Goal: Transaction & Acquisition: Purchase product/service

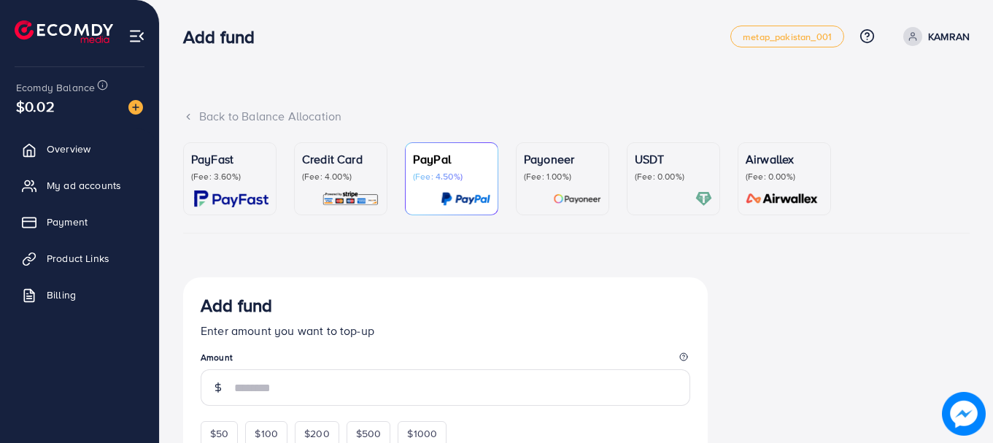
click at [367, 176] on p "(Fee: 4.00%)" at bounding box center [340, 177] width 77 height 12
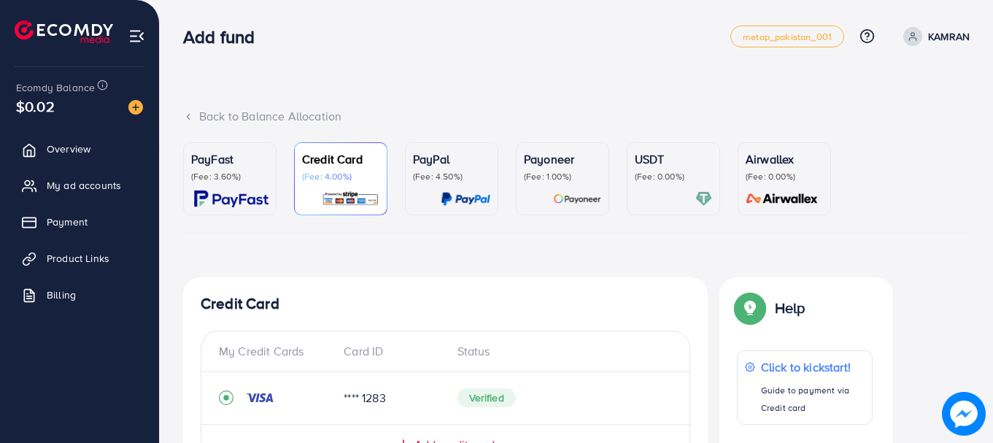
scroll to position [387, 0]
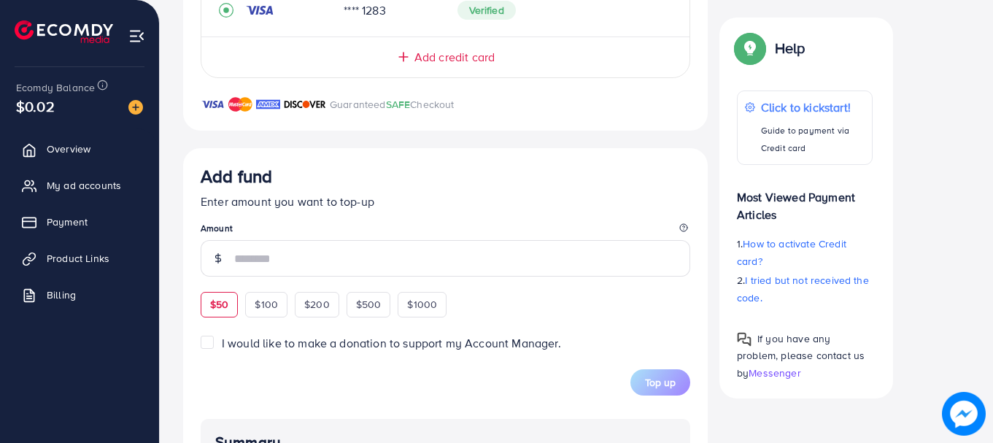
click at [220, 310] on span "$50" at bounding box center [219, 304] width 18 height 15
type input "**"
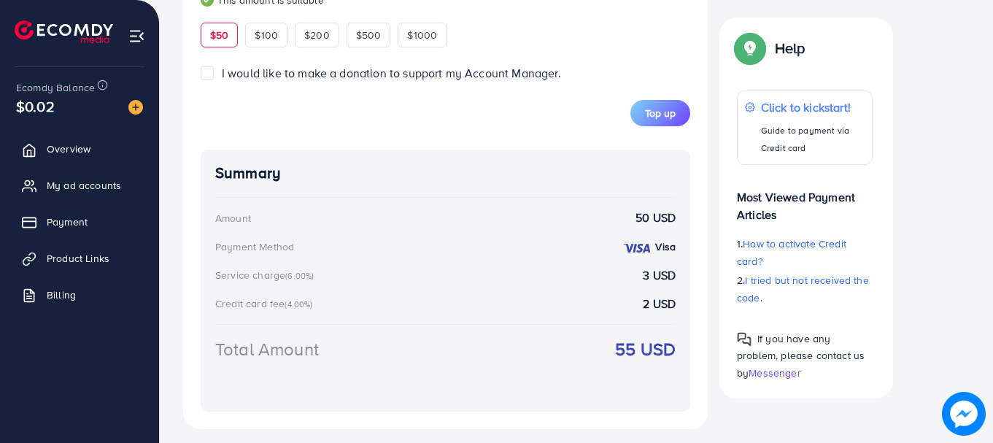
scroll to position [679, 0]
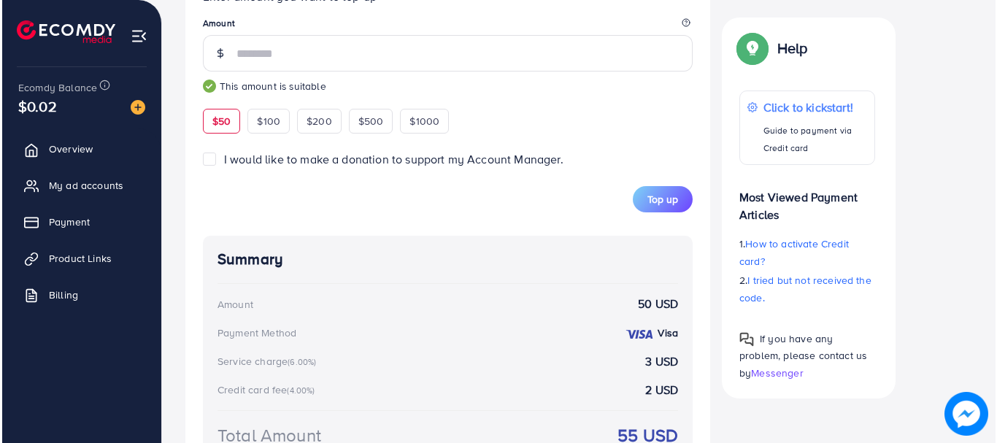
scroll to position [589, 0]
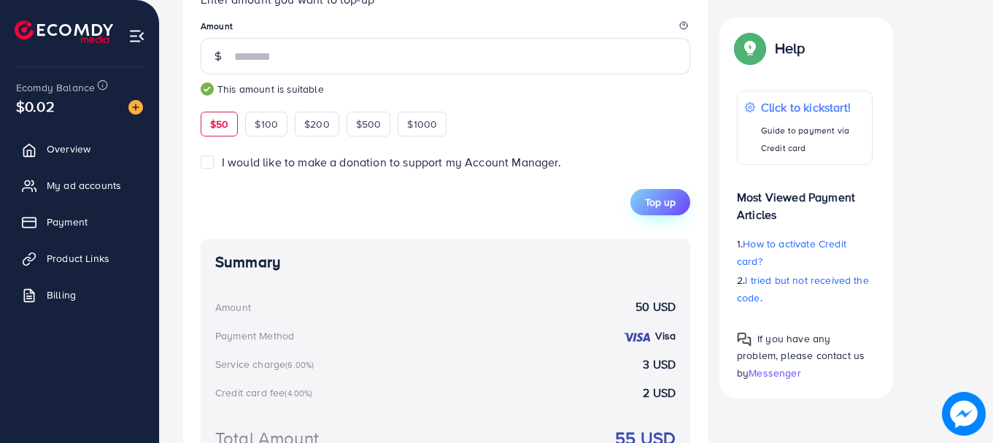
click at [660, 206] on span "Top up" at bounding box center [660, 202] width 31 height 15
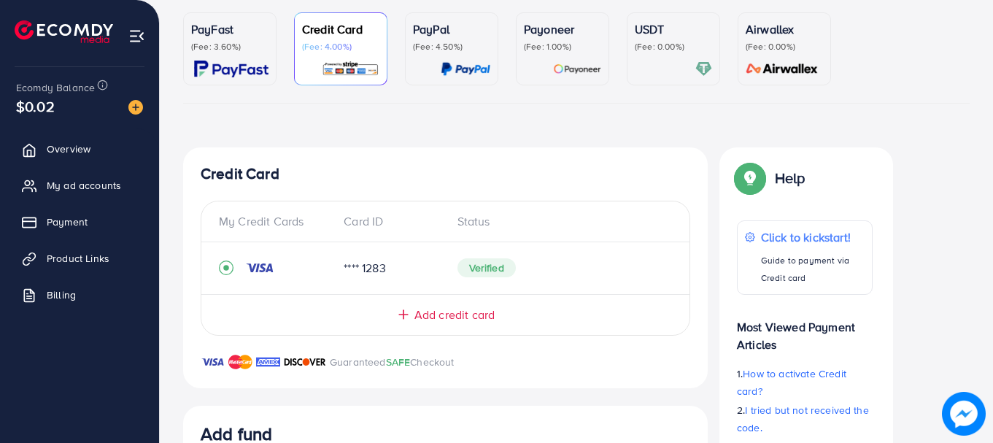
scroll to position [98, 0]
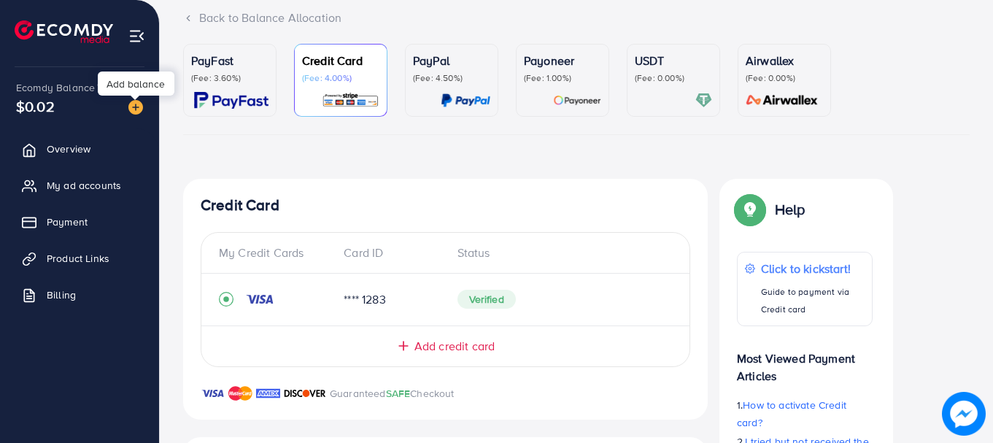
click at [137, 102] on img at bounding box center [135, 107] width 15 height 15
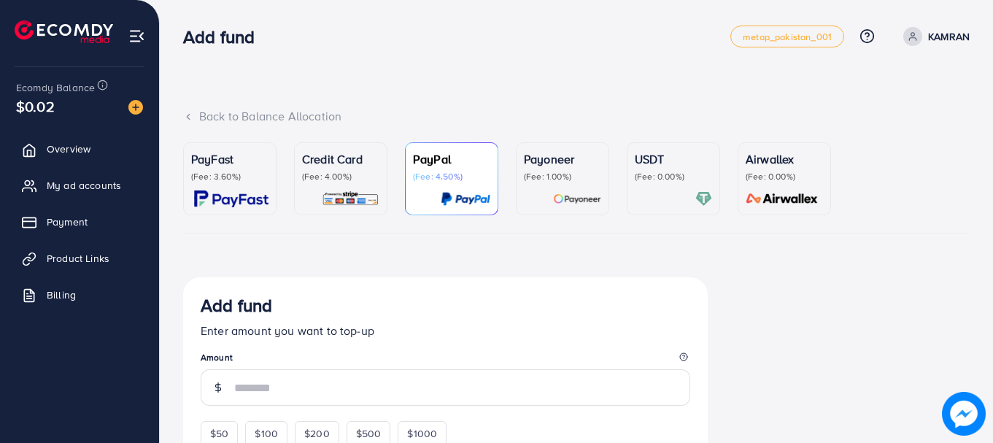
click at [670, 158] on p "USDT" at bounding box center [673, 159] width 77 height 18
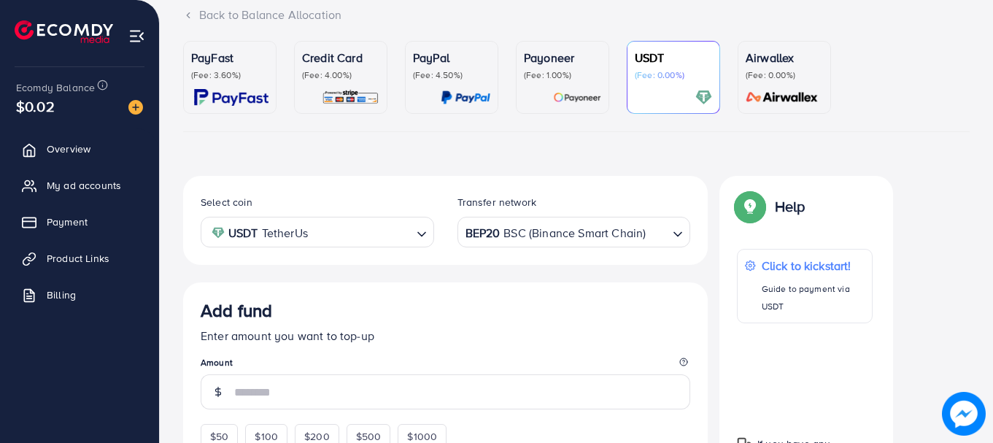
scroll to position [167, 0]
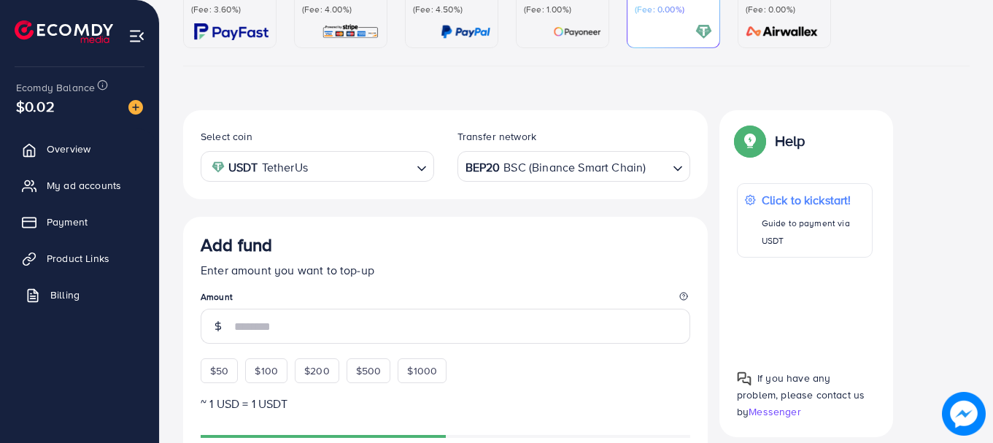
click at [73, 303] on link "Billing" at bounding box center [79, 294] width 137 height 29
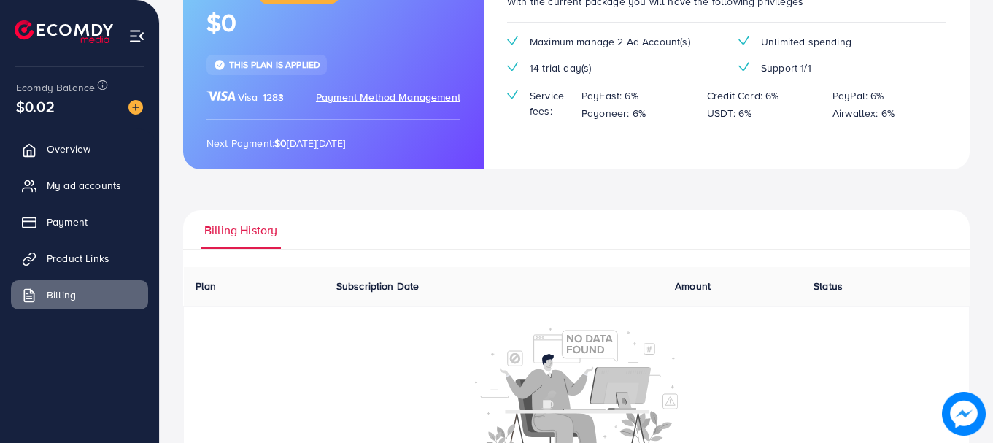
scroll to position [226, 0]
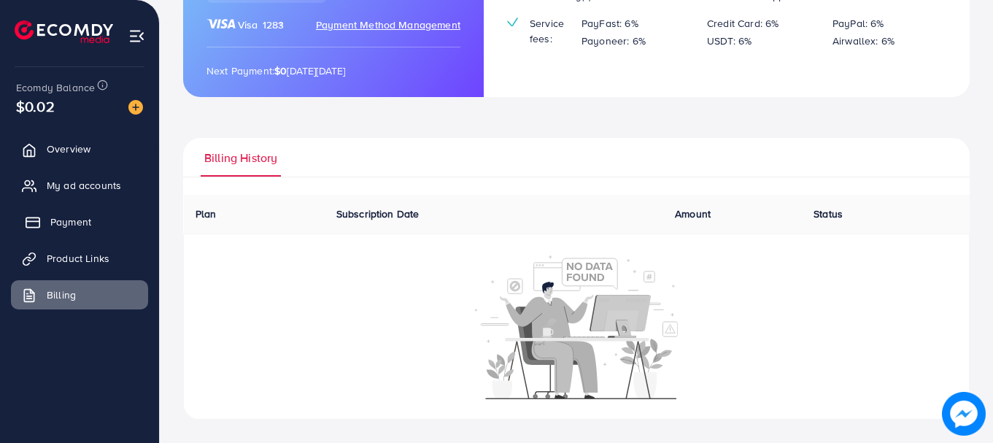
click at [82, 220] on span "Payment" at bounding box center [70, 221] width 41 height 15
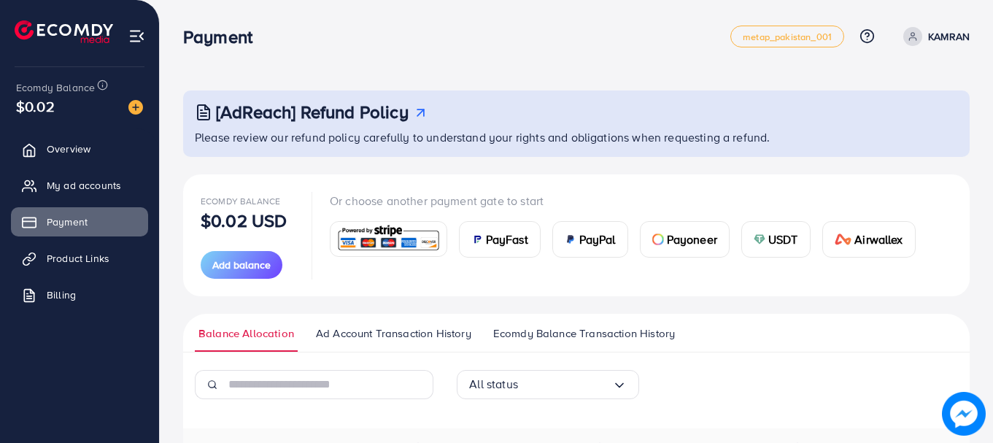
click at [439, 337] on span "Ad Account Transaction History" at bounding box center [393, 333] width 155 height 16
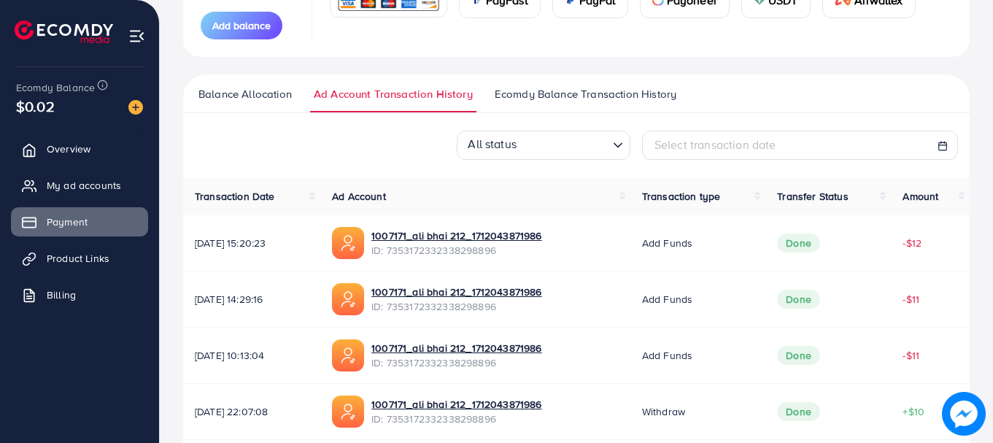
scroll to position [237, 0]
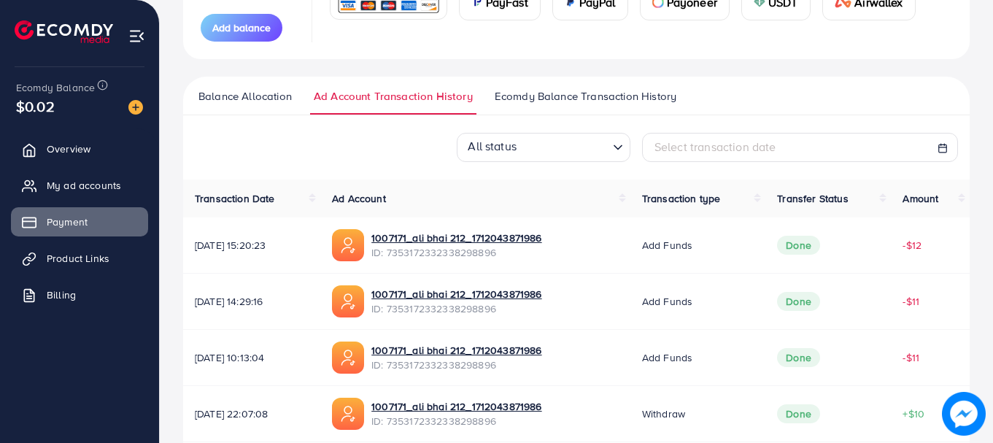
click at [635, 103] on span "Ecomdy Balance Transaction History" at bounding box center [586, 96] width 182 height 16
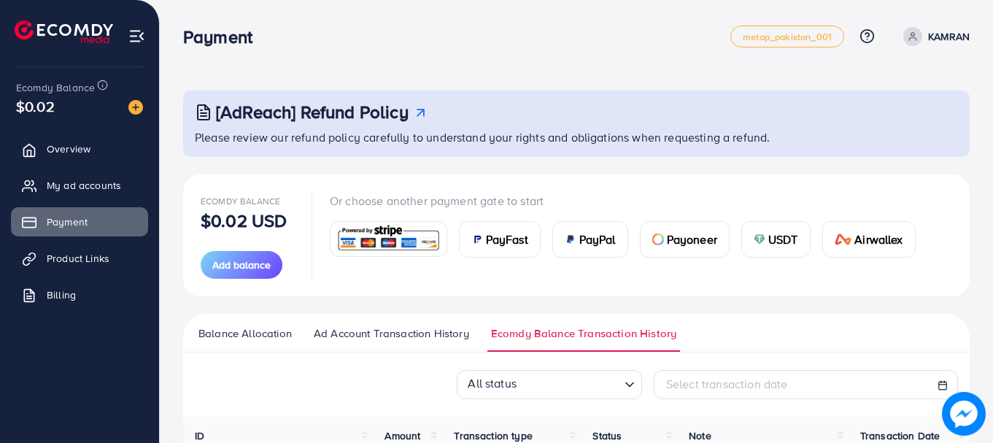
scroll to position [387, 0]
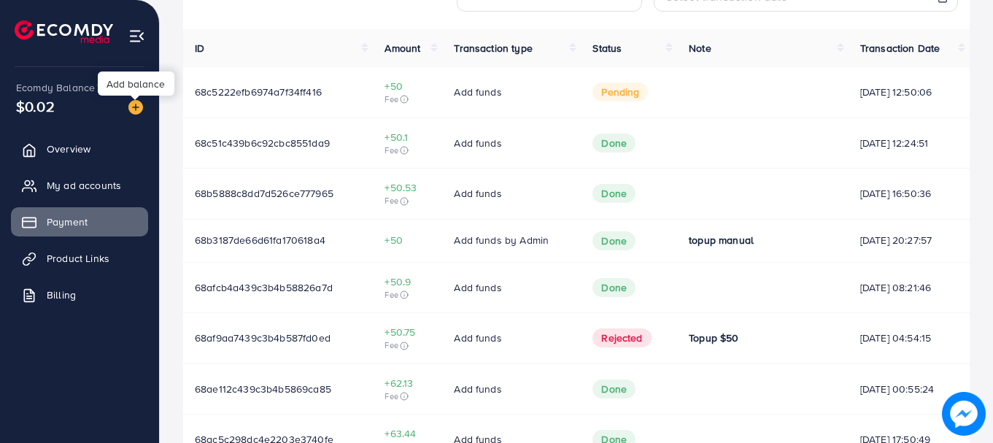
click at [140, 112] on img at bounding box center [135, 107] width 15 height 15
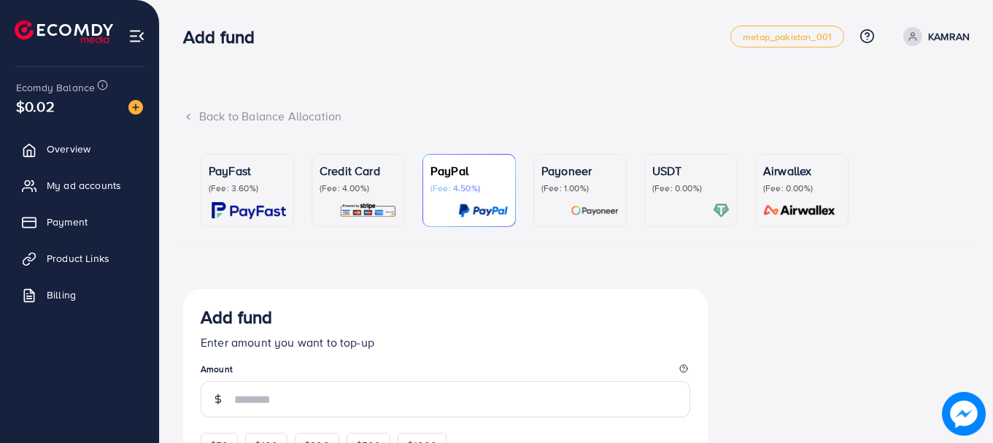
click at [688, 192] on p "(Fee: 0.00%)" at bounding box center [690, 188] width 77 height 12
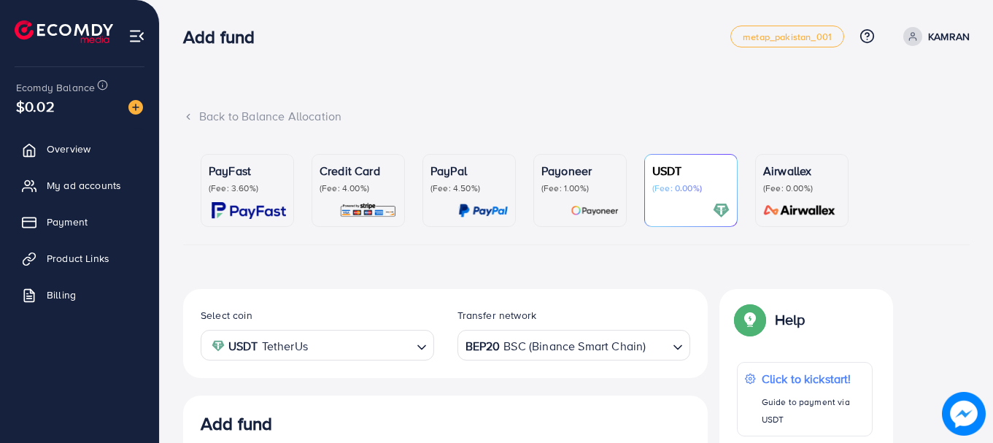
click at [660, 350] on input "Search for option" at bounding box center [657, 345] width 20 height 23
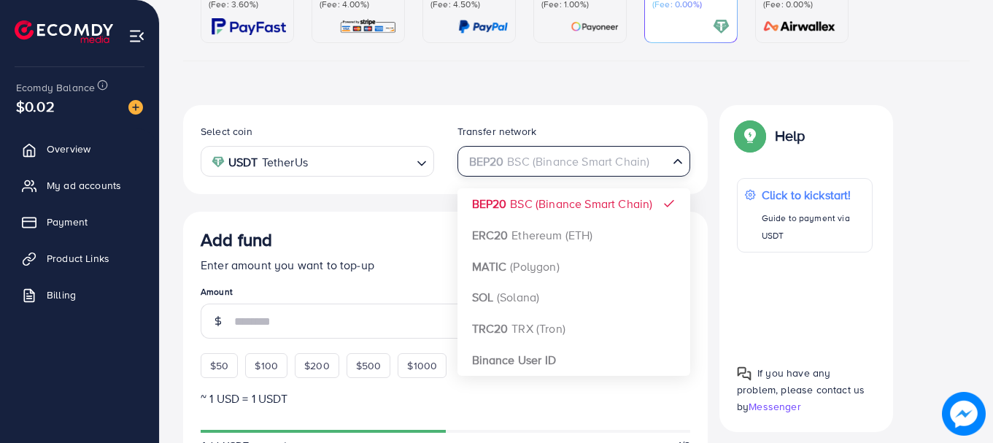
scroll to position [204, 0]
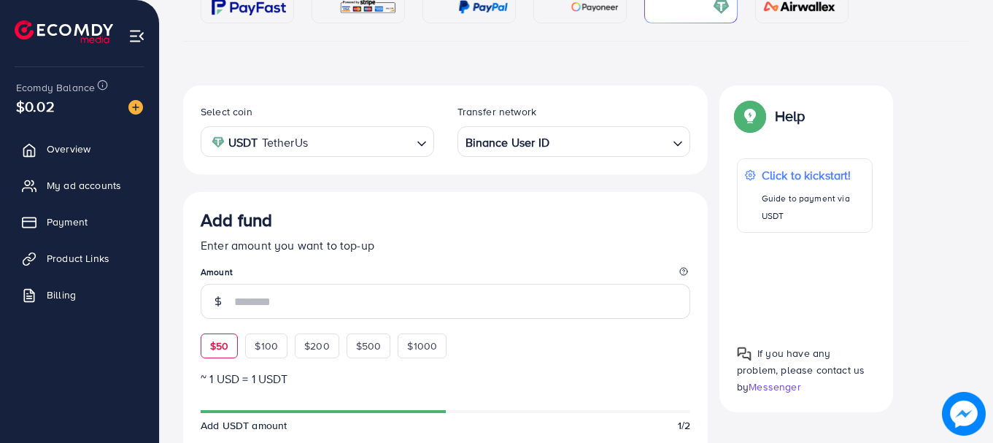
click at [217, 349] on span "$50" at bounding box center [219, 346] width 18 height 15
type input "**"
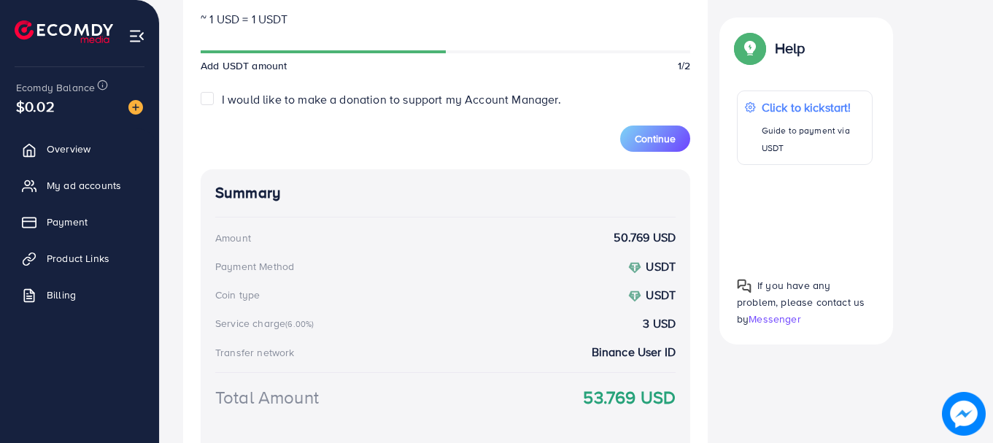
scroll to position [588, 0]
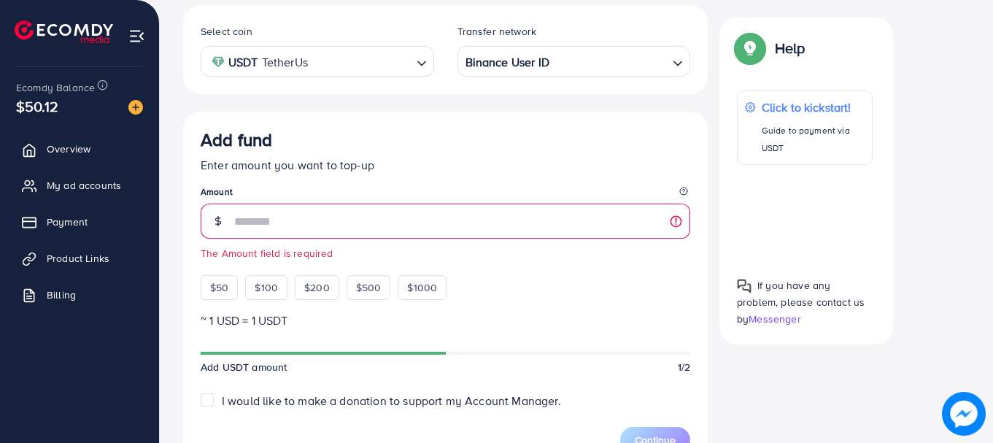
scroll to position [272, 0]
click at [223, 288] on span "$50" at bounding box center [219, 287] width 18 height 15
type input "**"
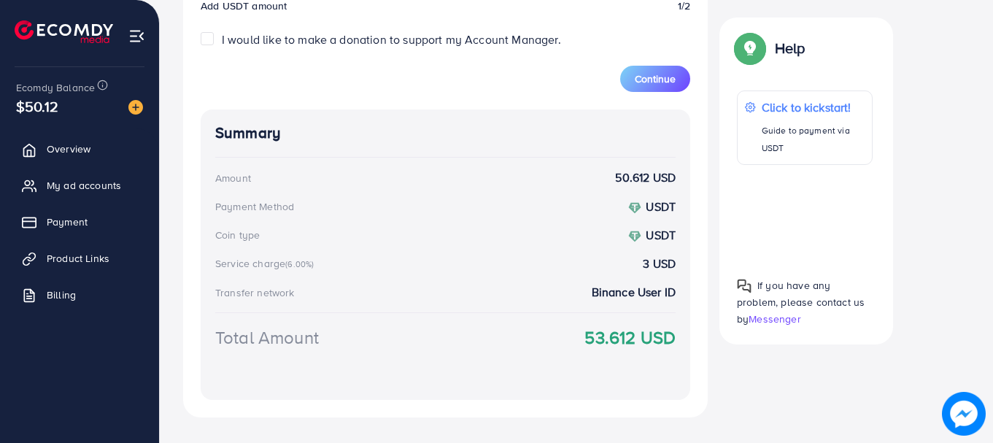
scroll to position [660, 0]
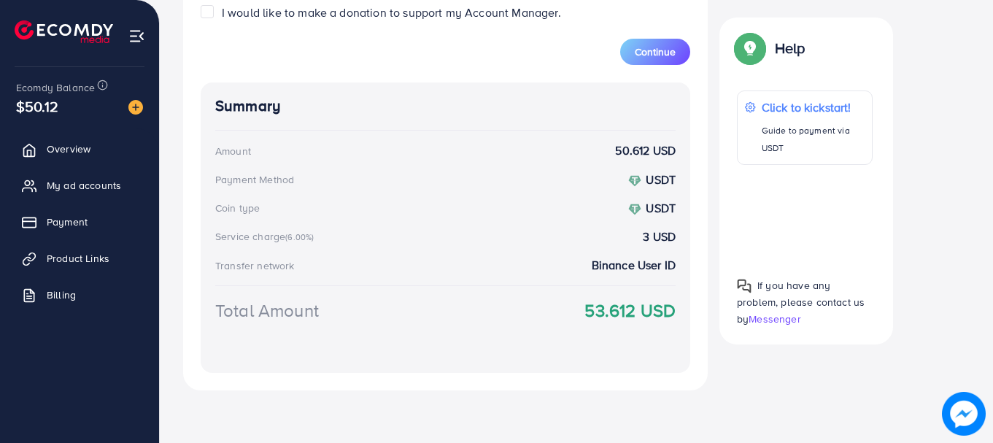
click at [647, 46] on span "Continue" at bounding box center [655, 52] width 41 height 15
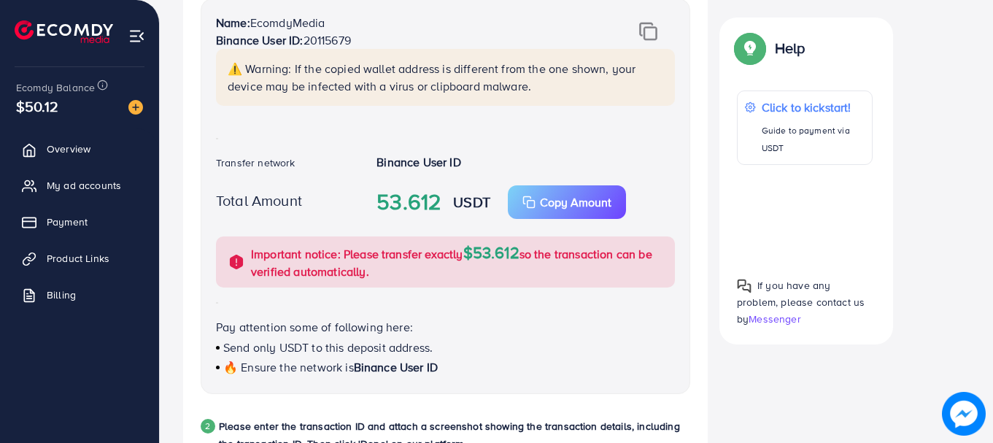
scroll to position [362, 0]
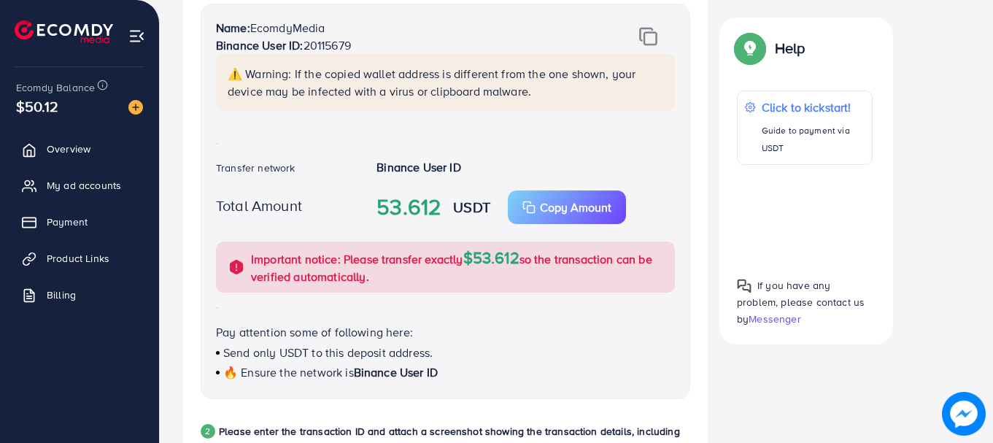
click at [986, 198] on div "Back to Balance Allocation PayFast (Fee: 3.60%) Credit Card (Fee: 4.00%) PayPal…" at bounding box center [576, 356] width 833 height 1437
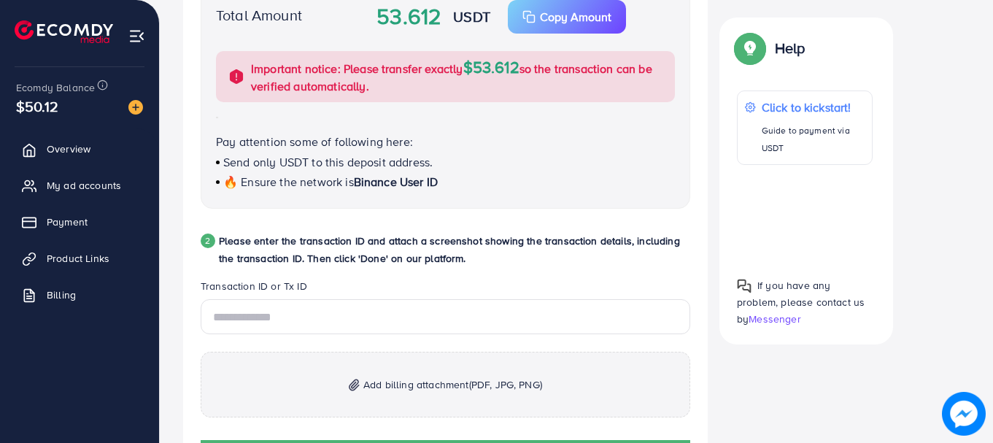
scroll to position [566, 0]
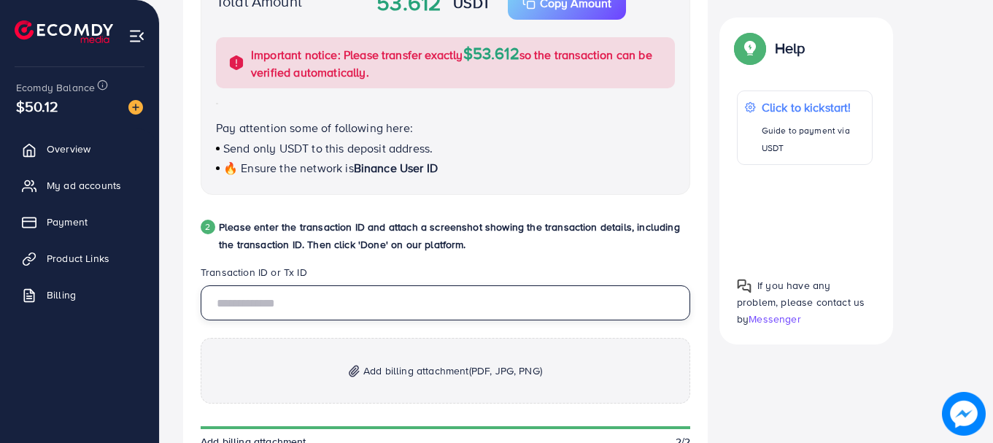
click at [487, 306] on input "text" at bounding box center [446, 302] width 490 height 35
paste input "**********"
type input "**********"
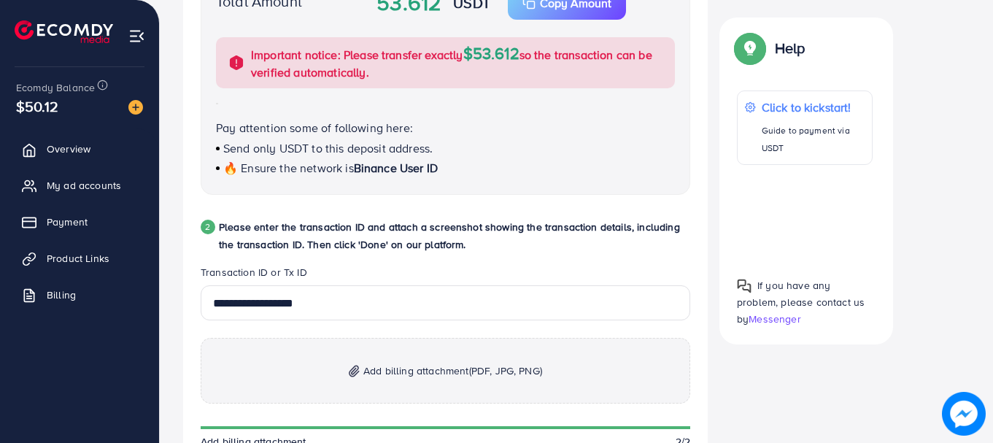
click at [419, 356] on p "Add billing attachment (PDF, JPG, PNG)" at bounding box center [446, 371] width 490 height 66
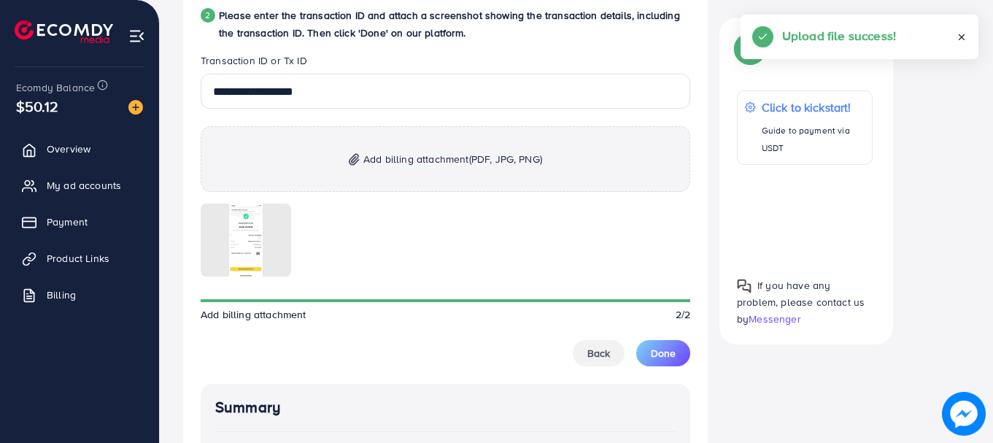
scroll to position [781, 0]
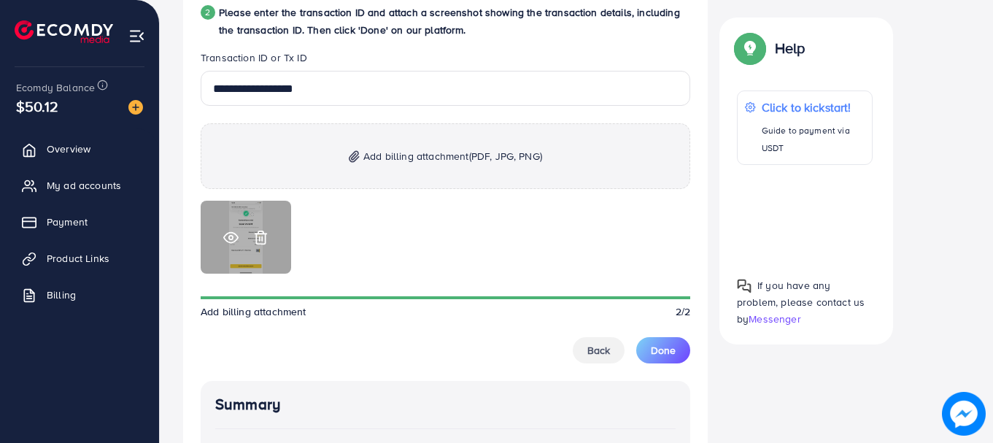
click at [227, 240] on icon at bounding box center [230, 237] width 15 height 15
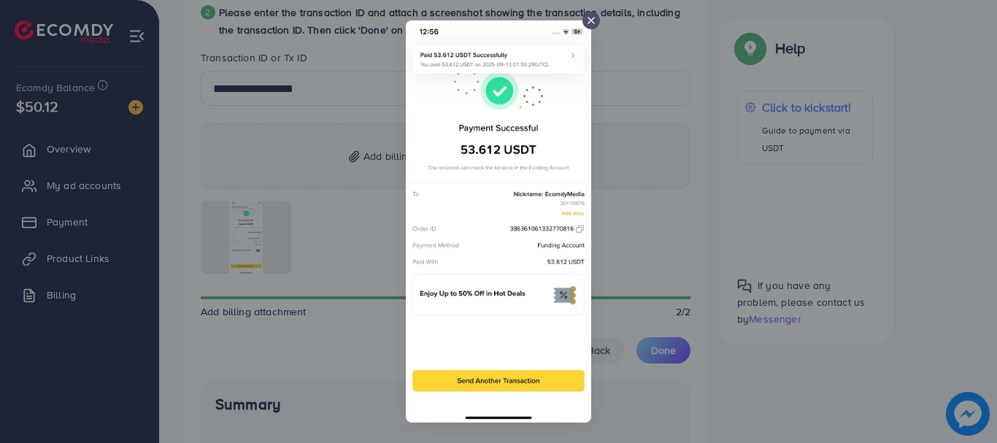
click at [595, 15] on icon at bounding box center [591, 21] width 12 height 12
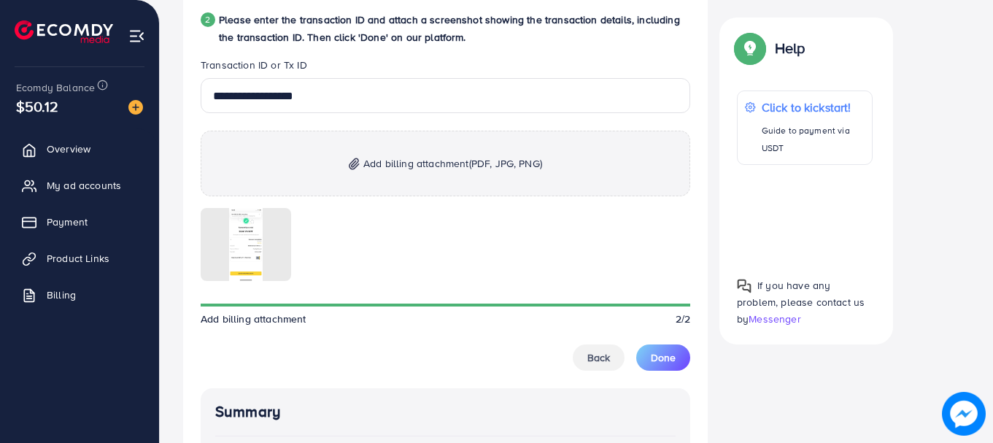
scroll to position [776, 0]
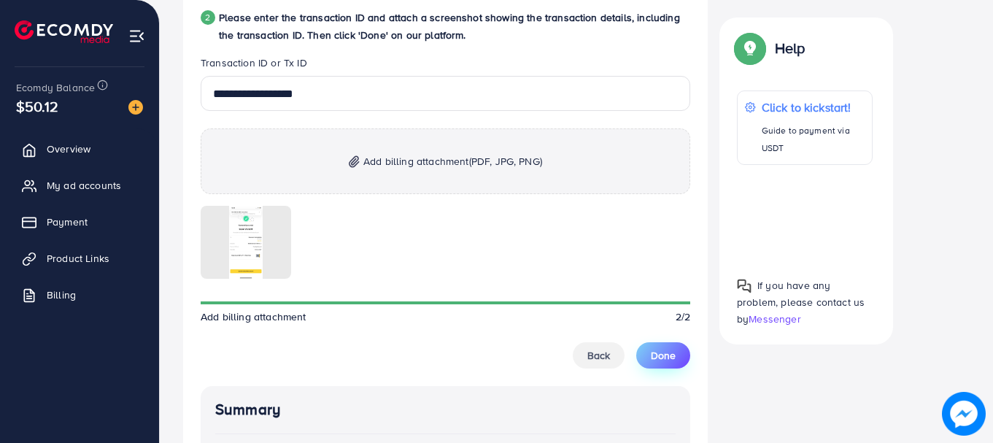
click at [652, 349] on span "Done" at bounding box center [663, 355] width 25 height 15
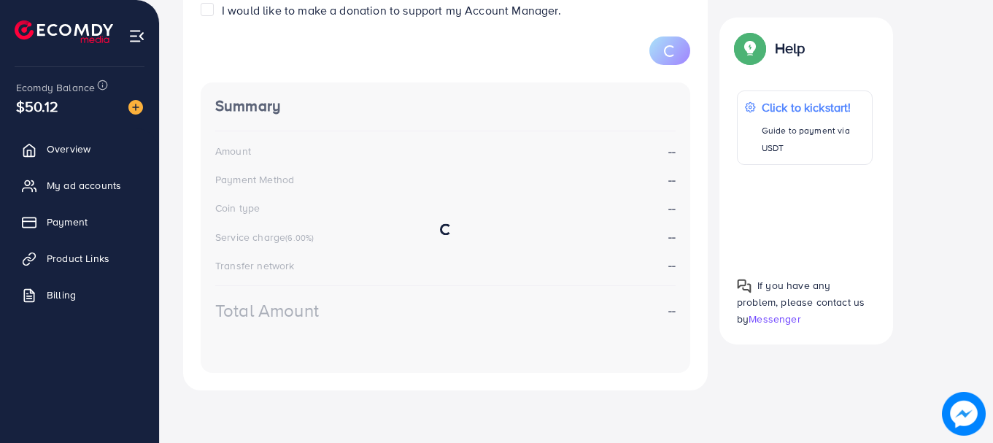
scroll to position [272, 0]
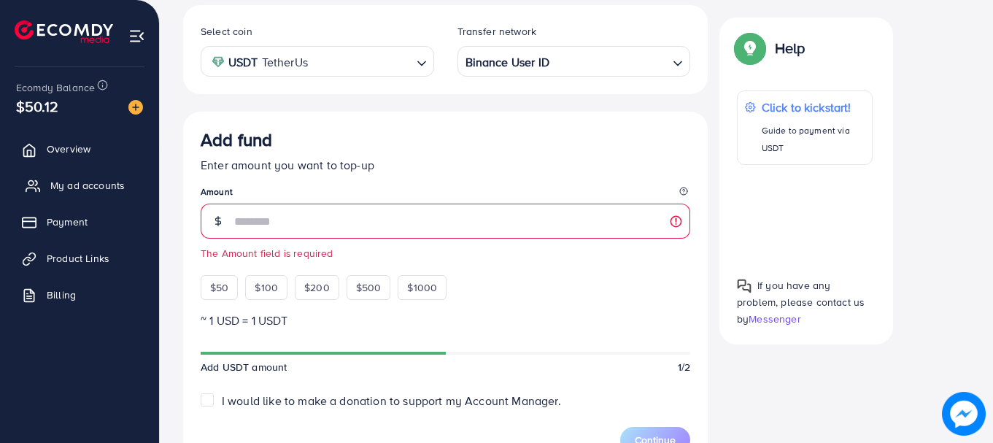
click at [99, 181] on span "My ad accounts" at bounding box center [87, 185] width 74 height 15
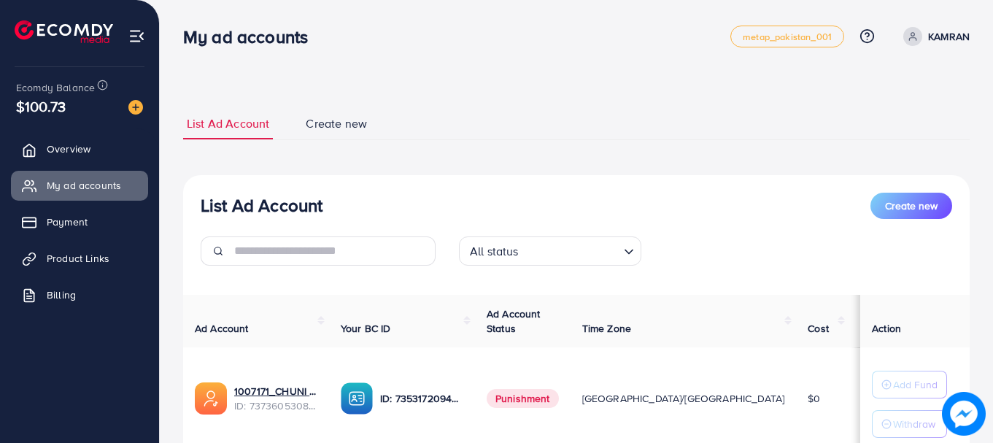
scroll to position [215, 0]
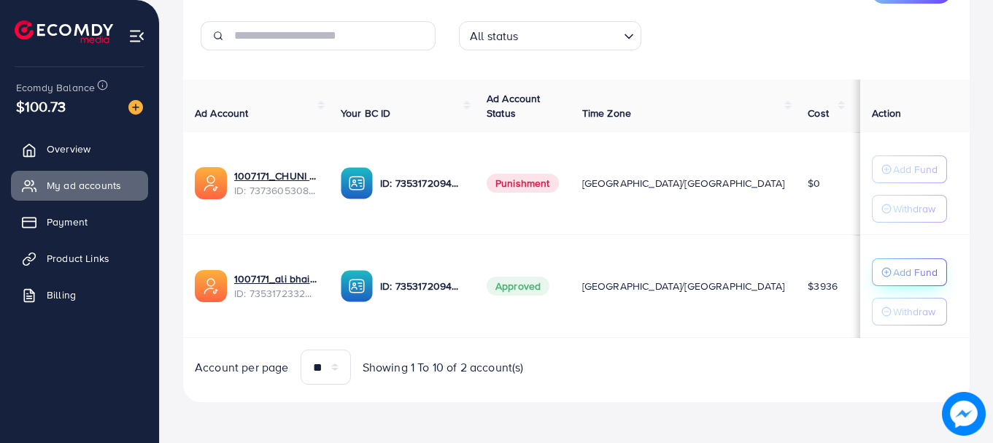
click at [905, 271] on p "Add Fund" at bounding box center [915, 272] width 45 height 18
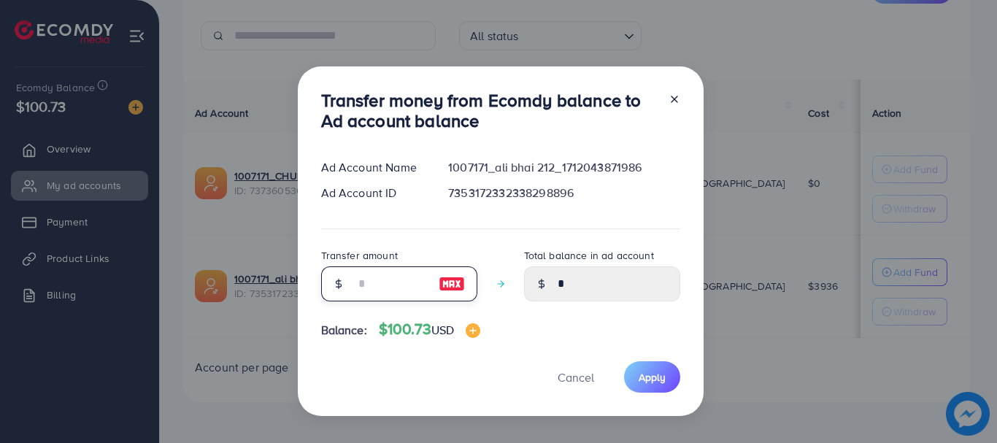
click at [417, 279] on input "number" at bounding box center [391, 283] width 73 height 35
type input "*"
type input "****"
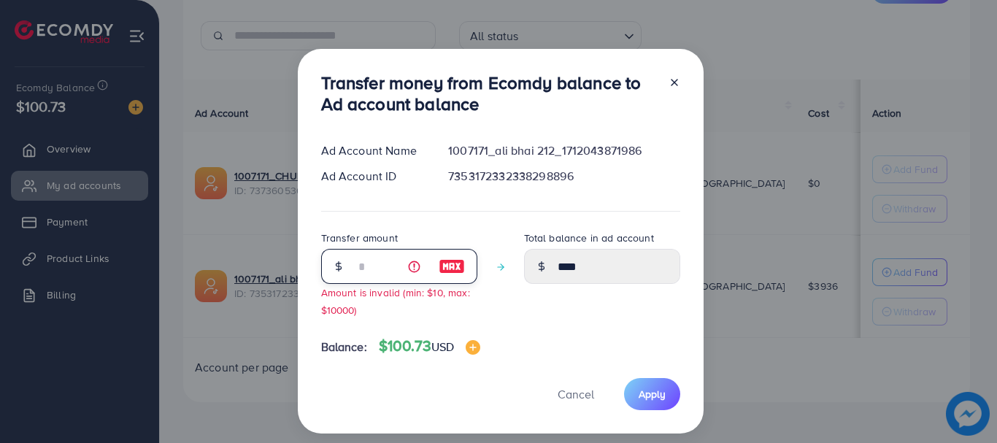
type input "**"
type input "*****"
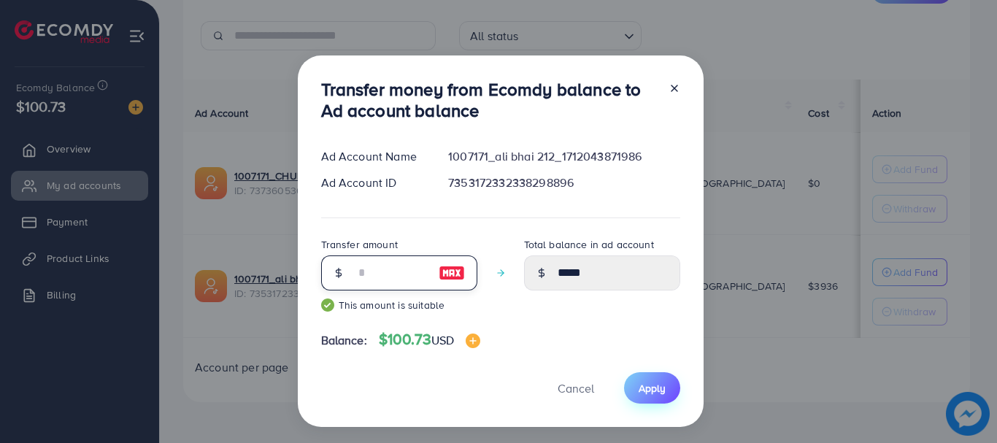
type input "**"
click at [649, 392] on span "Apply" at bounding box center [651, 388] width 27 height 15
